Goal: Task Accomplishment & Management: Complete application form

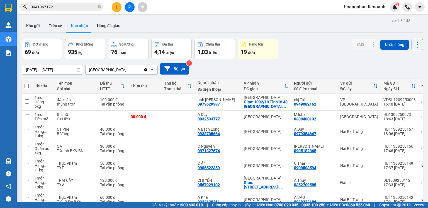
click at [99, 6] on icon "close-circle" at bounding box center [99, 6] width 3 height 3
click at [83, 10] on input "text" at bounding box center [64, 7] width 66 height 6
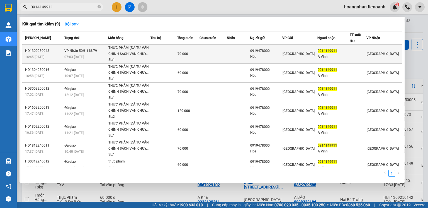
type input "0914149911"
click at [188, 55] on span "70.000" at bounding box center [183, 54] width 11 height 4
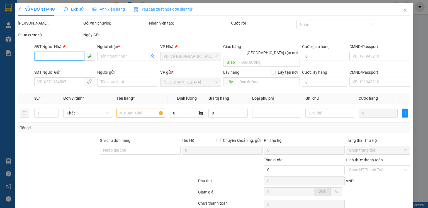
type input "0914149911"
type input "A Vinh"
type input "0919478000"
type input "Hóa"
type input "70.000"
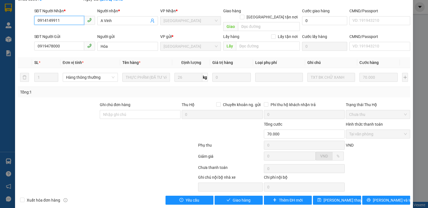
scroll to position [37, 0]
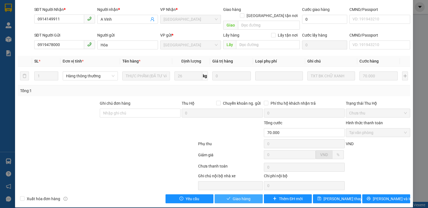
click at [247, 195] on span "Giao hàng" at bounding box center [242, 198] width 18 height 6
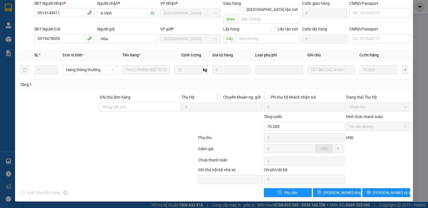
scroll to position [0, 0]
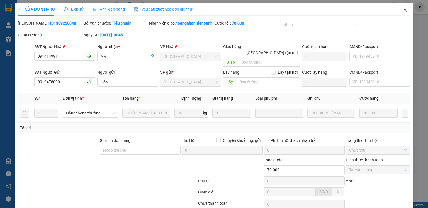
click at [404, 11] on icon "close" at bounding box center [405, 10] width 3 height 3
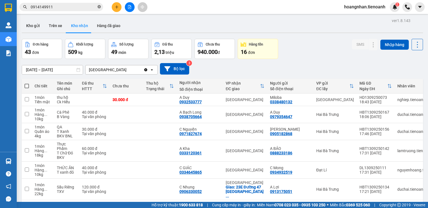
drag, startPoint x: 100, startPoint y: 6, endPoint x: 87, endPoint y: 9, distance: 13.2
click at [100, 6] on icon "close-circle" at bounding box center [99, 6] width 3 height 3
click at [79, 9] on input "text" at bounding box center [64, 7] width 66 height 6
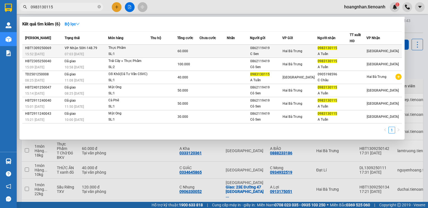
type input "0983130115"
click at [169, 50] on td at bounding box center [163, 51] width 27 height 13
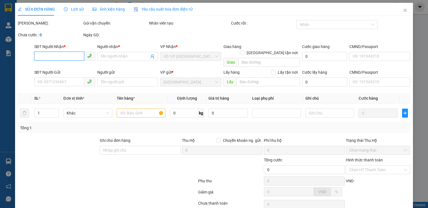
type input "0983130115"
type input "A Tuấn"
type input "0862119419"
type input "C Sen"
type input "60.000"
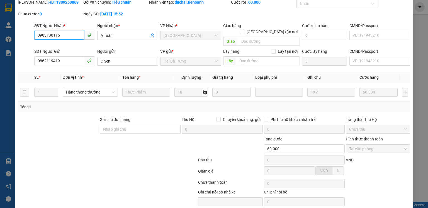
scroll to position [37, 0]
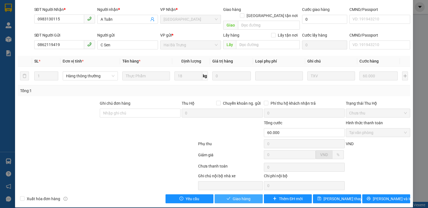
click at [241, 195] on span "Giao hàng" at bounding box center [242, 198] width 18 height 6
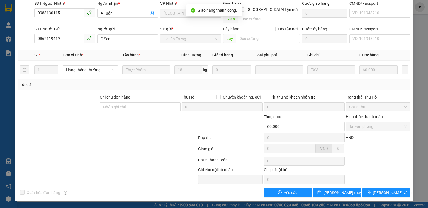
scroll to position [0, 0]
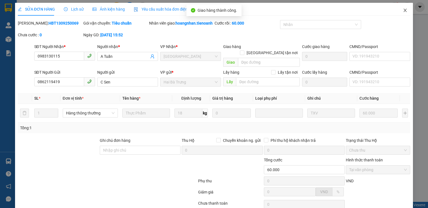
click at [403, 10] on icon "close" at bounding box center [405, 10] width 4 height 4
click at [402, 10] on div "hoangnhan.tienoanh 2" at bounding box center [384, 7] width 88 height 10
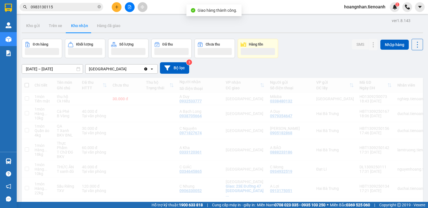
click at [72, 4] on input "0983130115" at bounding box center [64, 7] width 66 height 6
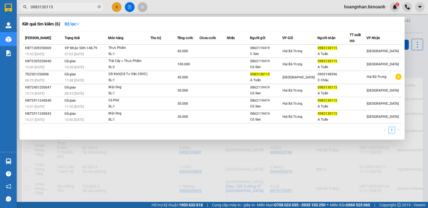
scroll to position [22, 0]
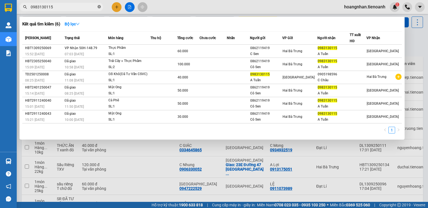
click at [99, 8] on icon "close-circle" at bounding box center [99, 6] width 3 height 3
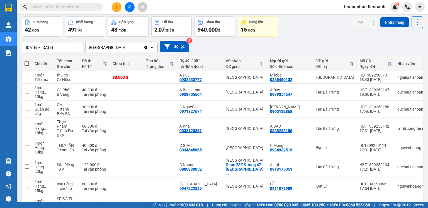
click at [67, 6] on input "text" at bounding box center [64, 7] width 66 height 6
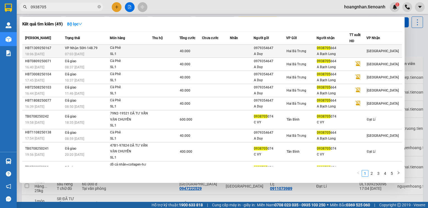
type input "0938705"
click at [128, 48] on div "Cà Phê" at bounding box center [131, 48] width 42 height 6
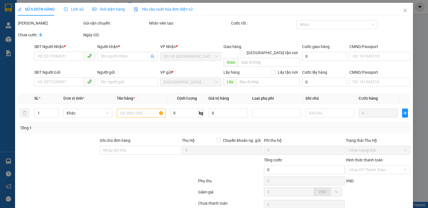
type input "0938705664"
type input "A Bạch Long"
type input "0979354647"
type input "A Duy"
type input "40.000"
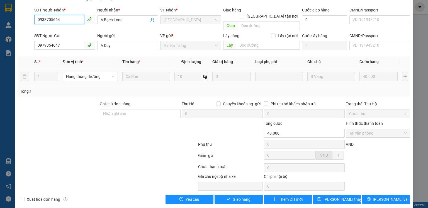
scroll to position [37, 0]
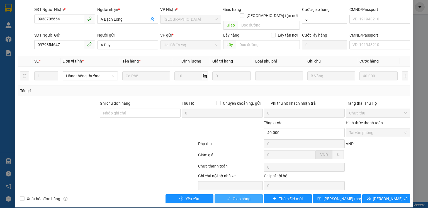
click at [237, 196] on button "Giao hàng" at bounding box center [239, 198] width 48 height 9
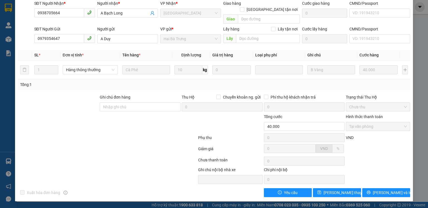
scroll to position [0, 0]
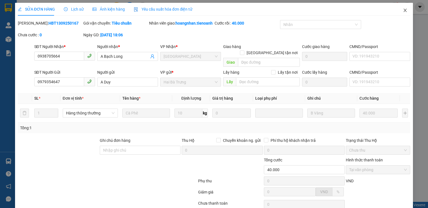
click at [403, 10] on icon "close" at bounding box center [405, 10] width 4 height 4
click at [403, 10] on div at bounding box center [407, 7] width 10 height 10
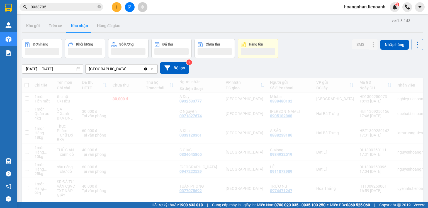
click at [98, 7] on icon "close-circle" at bounding box center [99, 6] width 3 height 3
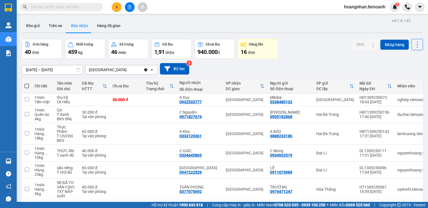
click at [79, 8] on input "text" at bounding box center [64, 7] width 66 height 6
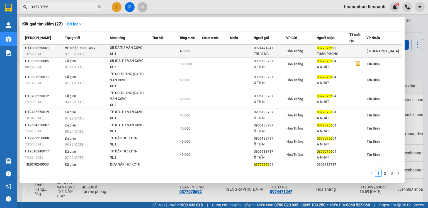
type input "03770756"
click at [227, 49] on td at bounding box center [216, 51] width 28 height 13
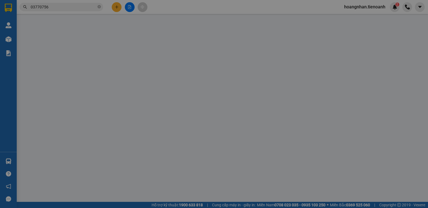
type input "0377075692"
type input "TUẤN PHONG"
type input "0974471247"
type input "TRƯỜNG"
type input "40.000"
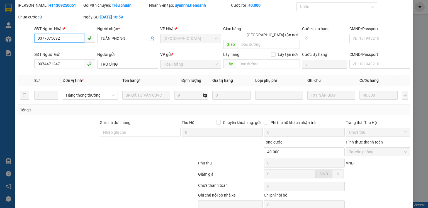
scroll to position [37, 0]
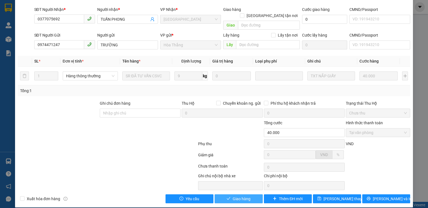
click at [234, 195] on span "Giao hàng" at bounding box center [242, 198] width 18 height 6
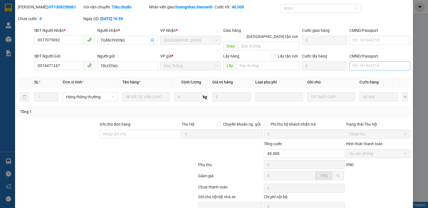
scroll to position [0, 0]
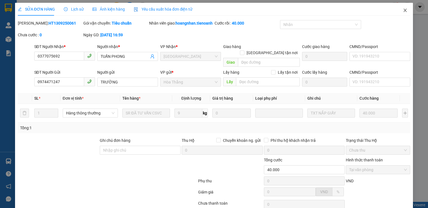
click at [404, 11] on icon "close" at bounding box center [405, 10] width 4 height 4
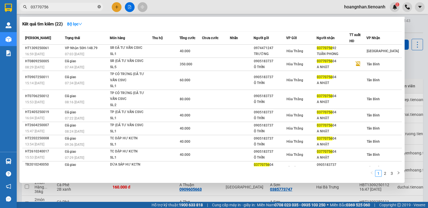
drag, startPoint x: 98, startPoint y: 6, endPoint x: 80, endPoint y: 6, distance: 17.8
click at [98, 6] on icon "close-circle" at bounding box center [99, 6] width 3 height 3
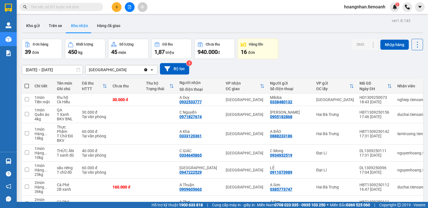
click at [80, 6] on input "text" at bounding box center [64, 7] width 66 height 6
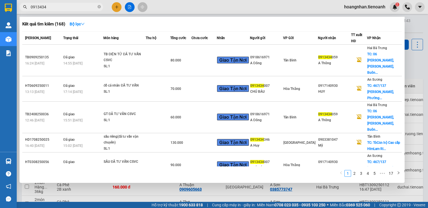
click at [43, 7] on input "0913434" at bounding box center [64, 7] width 66 height 6
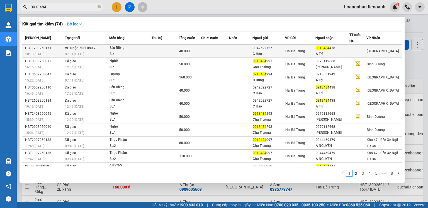
type input "0913484"
click at [150, 51] on div "SL: 1" at bounding box center [131, 54] width 42 height 6
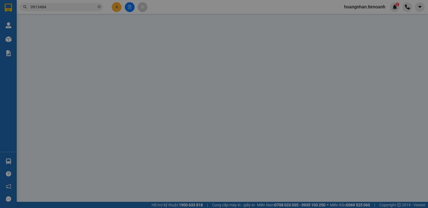
type input "0913484438"
type input "A Trí"
type input "0942522727"
type input "C Hào"
type input "40.000"
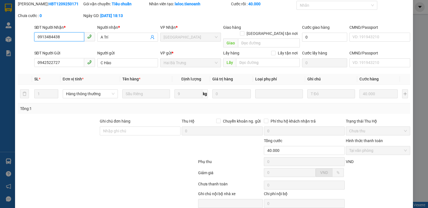
scroll to position [37, 0]
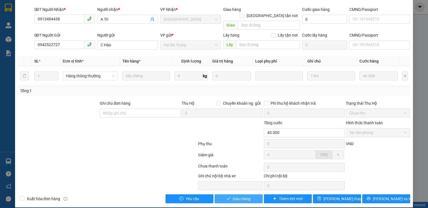
click at [245, 195] on span "Giao hàng" at bounding box center [242, 198] width 18 height 6
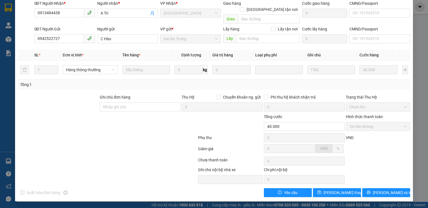
scroll to position [0, 0]
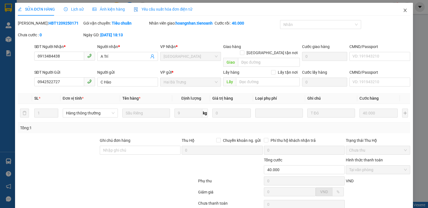
click at [404, 10] on icon "close" at bounding box center [405, 10] width 3 height 3
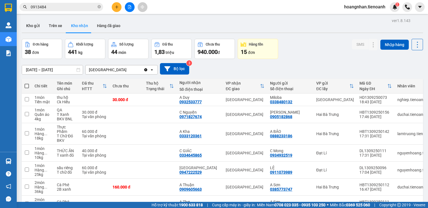
click at [76, 6] on input "0913484" at bounding box center [64, 7] width 66 height 6
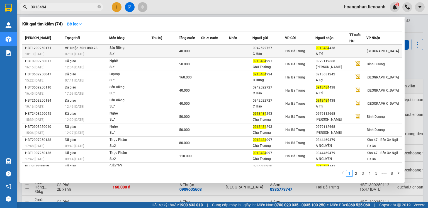
click at [320, 54] on div "A Trí" at bounding box center [332, 54] width 33 height 6
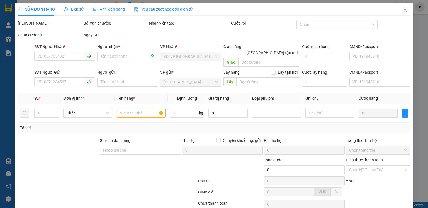
type input "0913484438"
type input "A Trí"
type input "0942522727"
type input "C Hào"
type input "40.000"
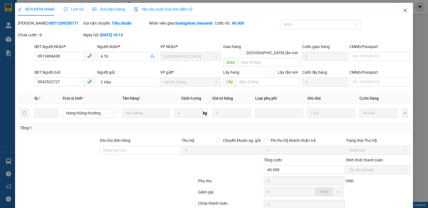
click at [403, 10] on icon "close" at bounding box center [405, 10] width 4 height 4
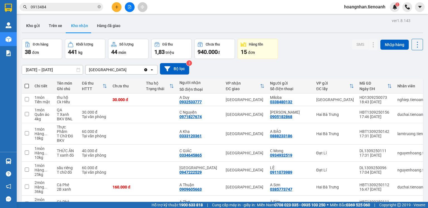
click at [83, 7] on input "0913484" at bounding box center [64, 7] width 66 height 6
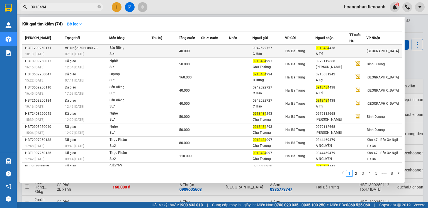
click at [140, 51] on div "SL: 1" at bounding box center [131, 54] width 42 height 6
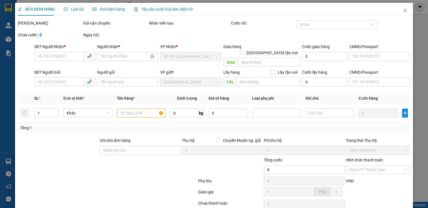
type input "0913484438"
type input "A Trí"
type input "0942522727"
type input "C Hào"
type input "40.000"
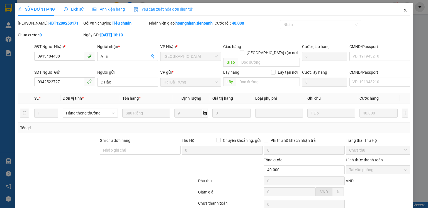
click at [403, 11] on icon "close" at bounding box center [405, 10] width 4 height 4
